Goal: Contribute content

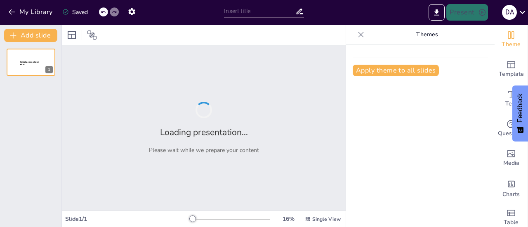
type input "Ventaja Comparativa y Mercados Imperfectos: Estrategias para el Éxito Global"
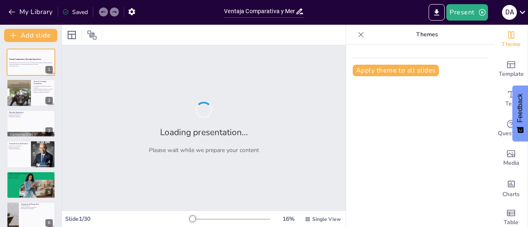
checkbox input "true"
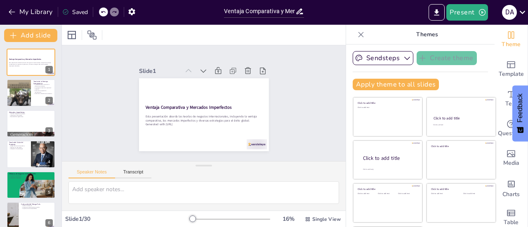
checkbox input "true"
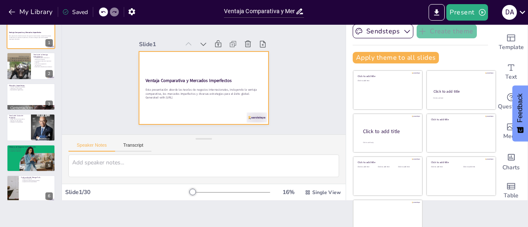
checkbox input "true"
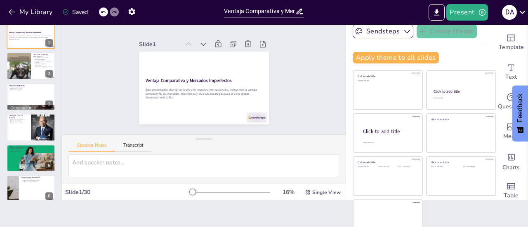
scroll to position [37, 0]
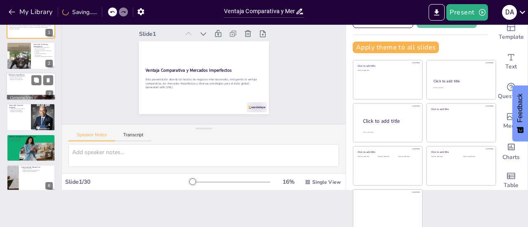
checkbox input "true"
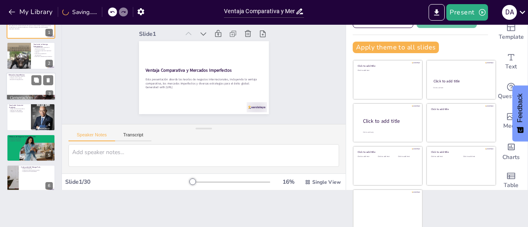
checkbox input "true"
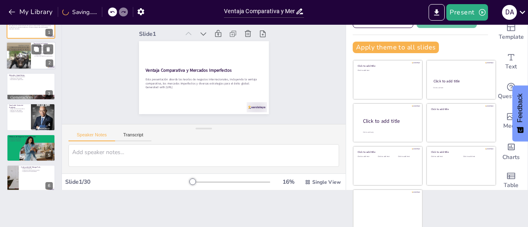
checkbox input "true"
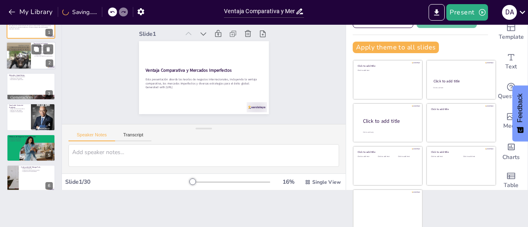
checkbox input "true"
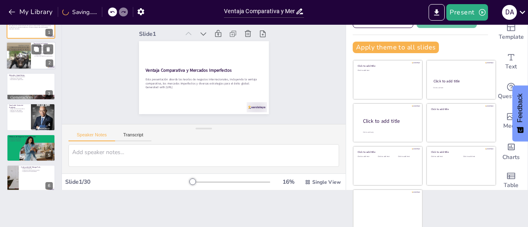
click at [33, 59] on div at bounding box center [30, 56] width 49 height 28
type textarea "La especialización permite a los países concentrar sus recursos en lo que produ…"
checkbox input "true"
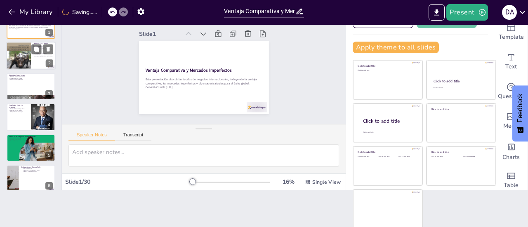
checkbox input "true"
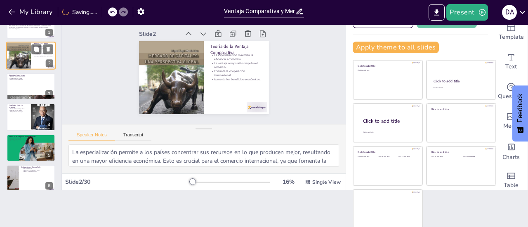
checkbox input "true"
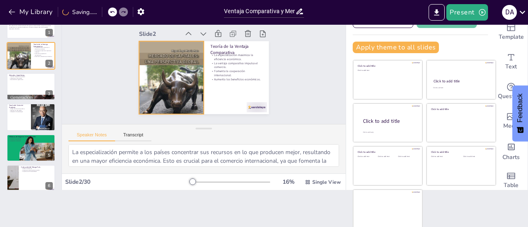
checkbox input "true"
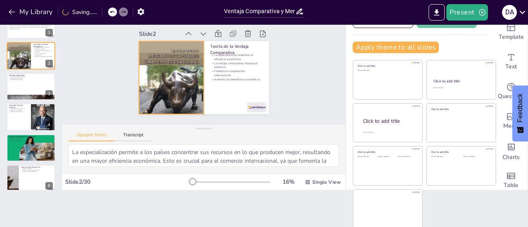
checkbox input "true"
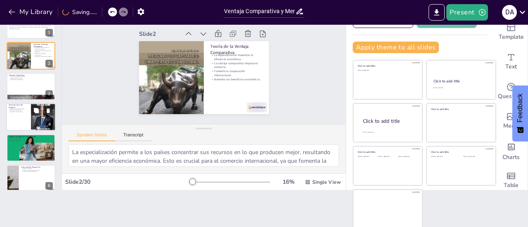
checkbox input "true"
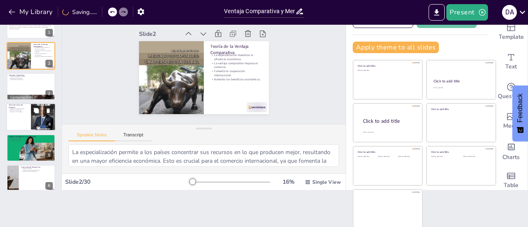
checkbox input "true"
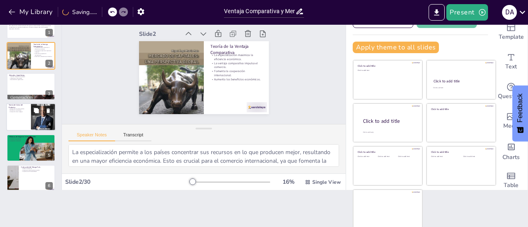
checkbox input "true"
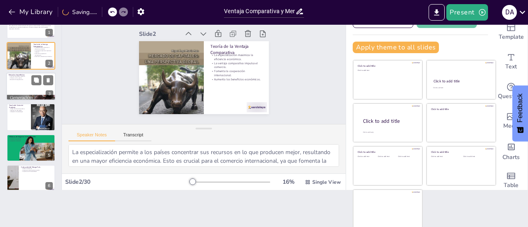
checkbox input "true"
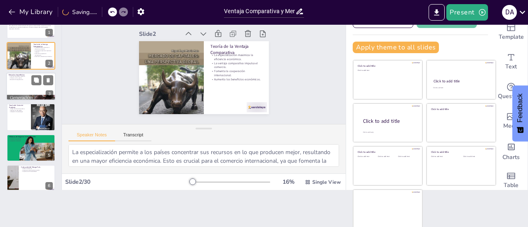
checkbox input "true"
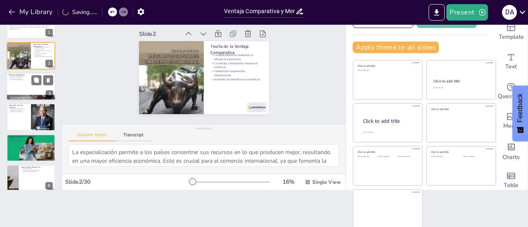
checkbox input "true"
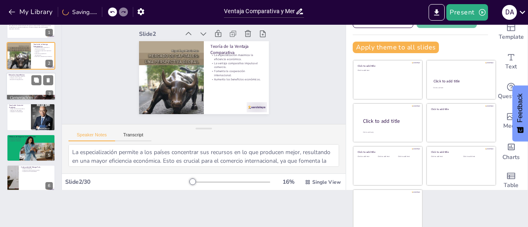
checkbox input "true"
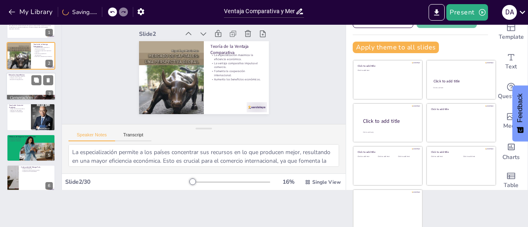
checkbox input "true"
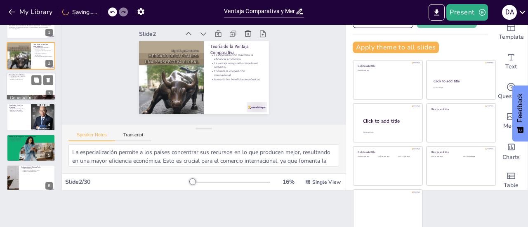
click at [16, 94] on div at bounding box center [30, 87] width 49 height 28
type textarea "La ausencia de competencia perfecta permite a las empresas establecer precios q…"
checkbox input "true"
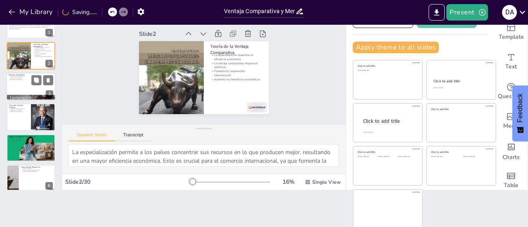
checkbox input "true"
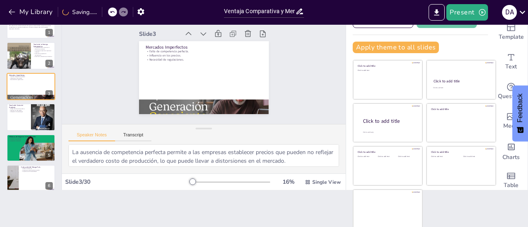
checkbox input "true"
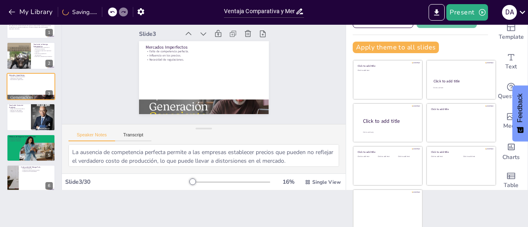
checkbox input "true"
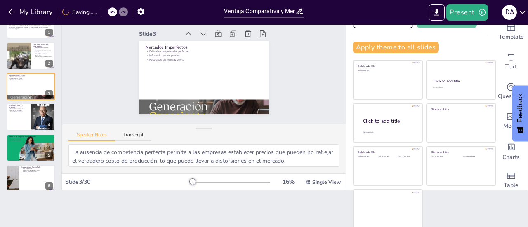
checkbox input "true"
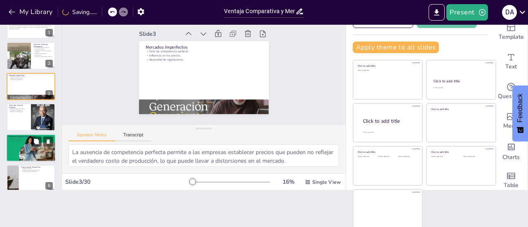
checkbox input "true"
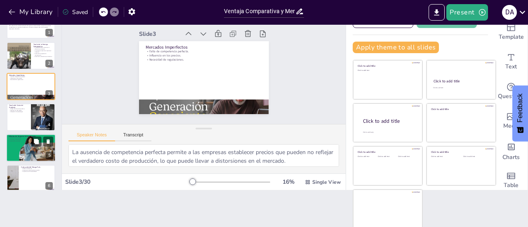
checkbox input "true"
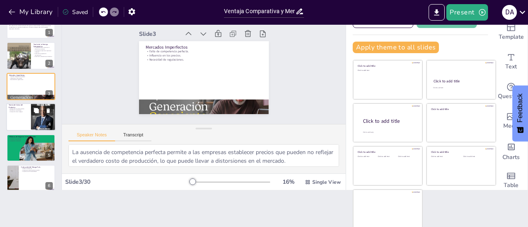
checkbox input "true"
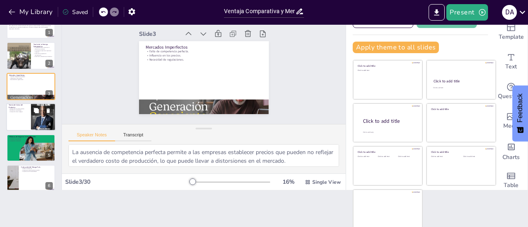
checkbox input "true"
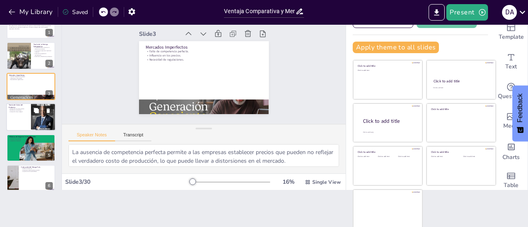
drag, startPoint x: 27, startPoint y: 114, endPoint x: 26, endPoint y: 133, distance: 19.0
click at [27, 113] on div at bounding box center [30, 117] width 49 height 28
type textarea "Comprender las etapas del ciclo del producto es esencial para que las empresas …"
checkbox input "true"
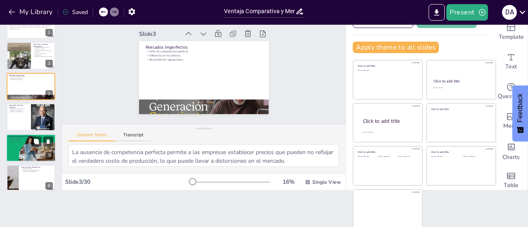
checkbox input "true"
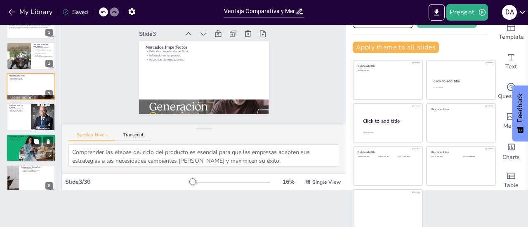
checkbox input "true"
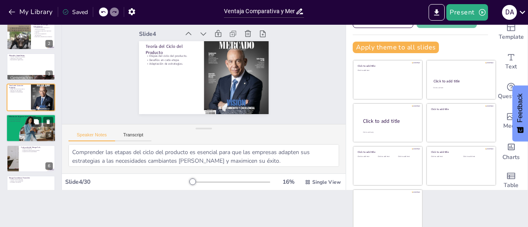
click at [25, 141] on div at bounding box center [31, 128] width 50 height 28
type textarea "La diversidad de métodos disponibles permite a las empresas elegir la estrategi…"
checkbox input "true"
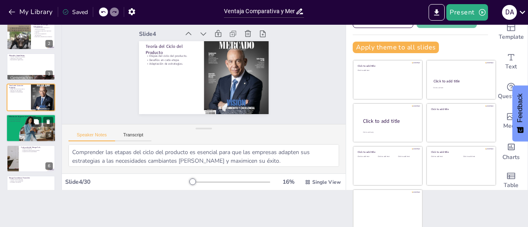
checkbox input "true"
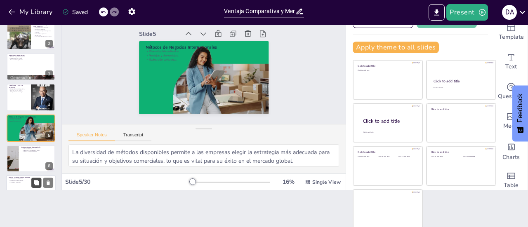
checkbox input "true"
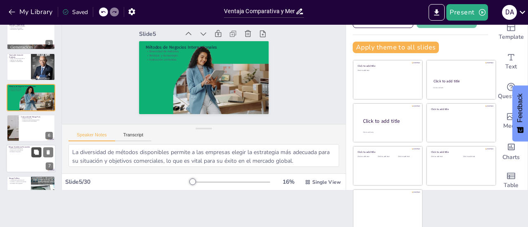
checkbox input "true"
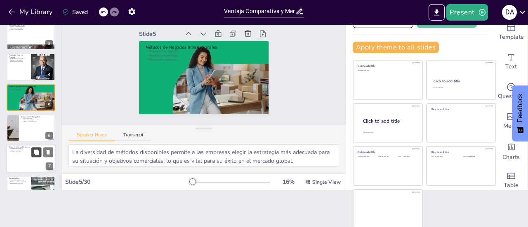
checkbox input "true"
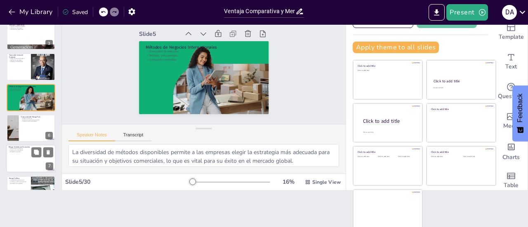
checkbox input "true"
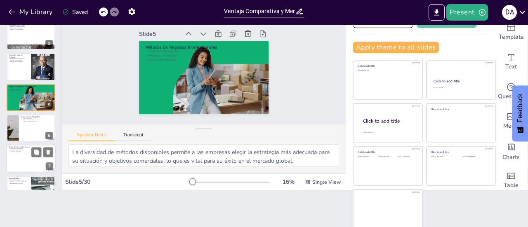
checkbox input "true"
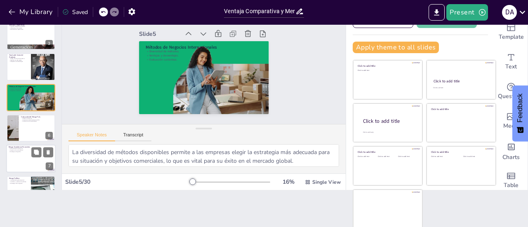
checkbox input "true"
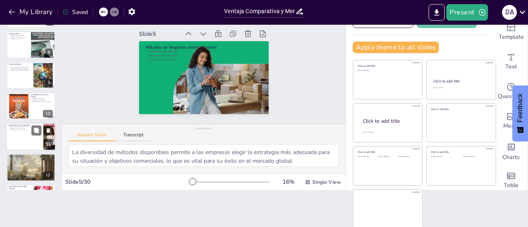
checkbox input "true"
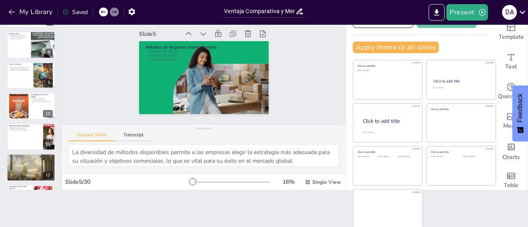
checkbox input "true"
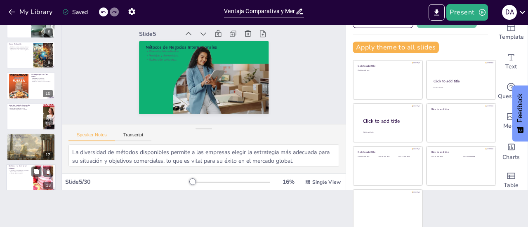
checkbox input "true"
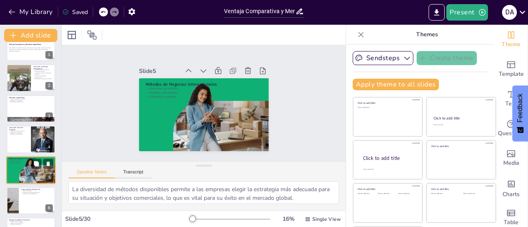
scroll to position [0, 0]
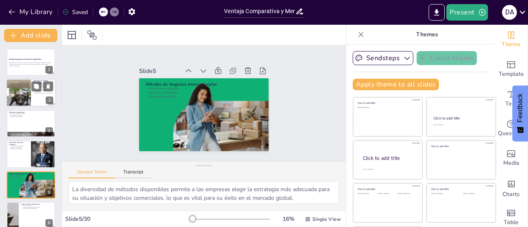
click at [21, 102] on div at bounding box center [18, 92] width 25 height 35
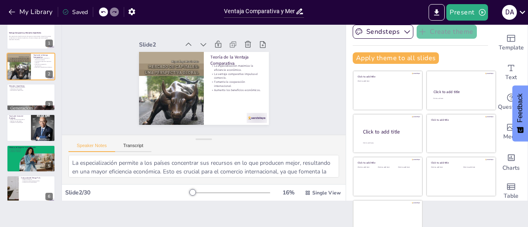
scroll to position [37, 0]
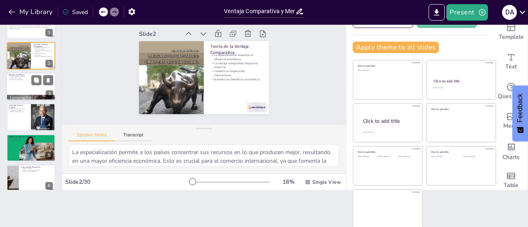
click at [10, 80] on div at bounding box center [30, 87] width 49 height 28
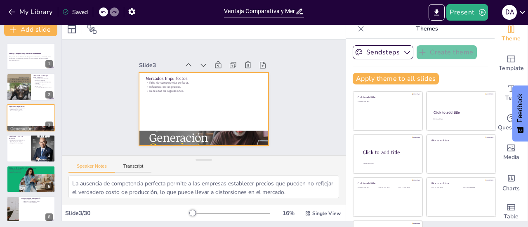
scroll to position [0, 0]
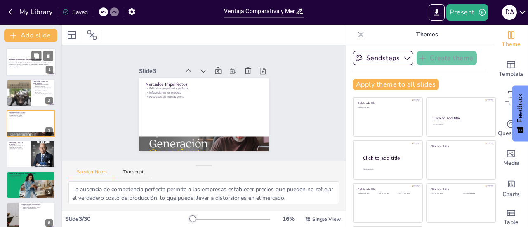
click at [23, 56] on div at bounding box center [30, 62] width 49 height 28
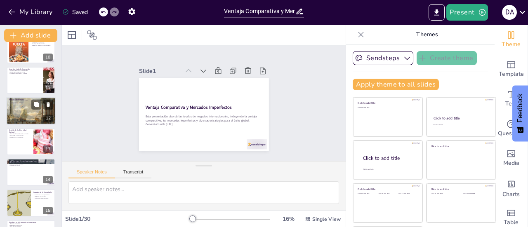
click at [24, 108] on div at bounding box center [30, 111] width 49 height 50
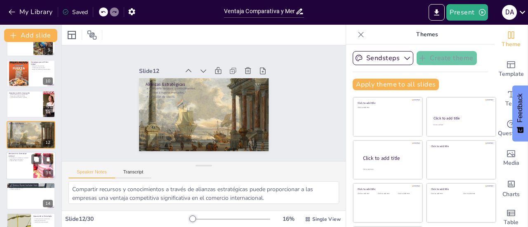
click at [22, 165] on div at bounding box center [30, 166] width 49 height 28
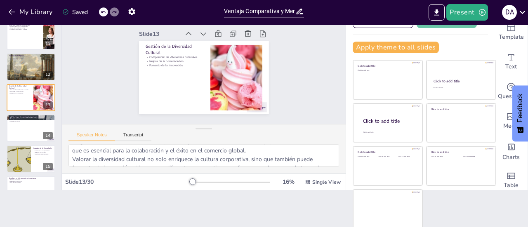
scroll to position [54, 0]
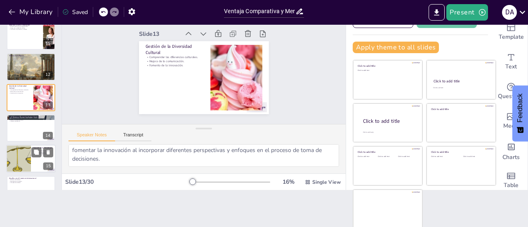
click at [25, 163] on div at bounding box center [19, 159] width 80 height 28
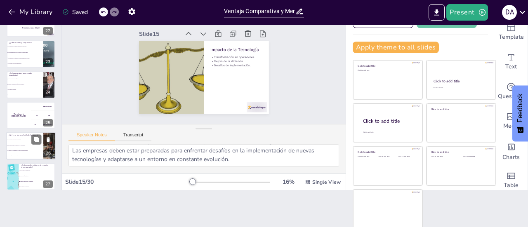
scroll to position [745, 0]
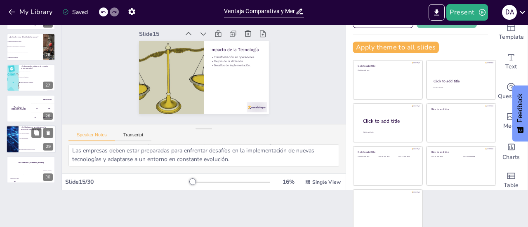
click at [15, 135] on div at bounding box center [12, 139] width 49 height 28
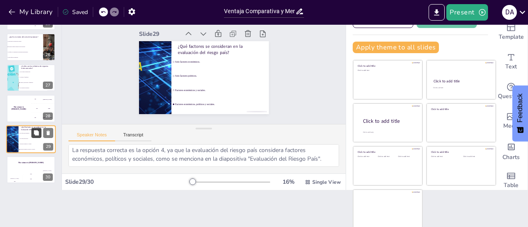
scroll to position [10, 0]
click at [26, 167] on div "The winner is [PERSON_NAME]" at bounding box center [30, 163] width 49 height 14
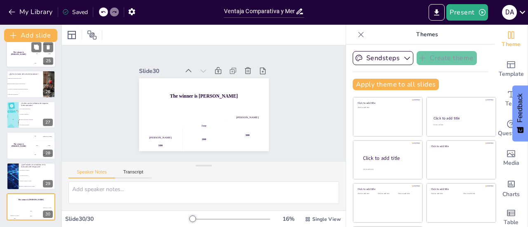
scroll to position [623, 0]
